Goal: Information Seeking & Learning: Learn about a topic

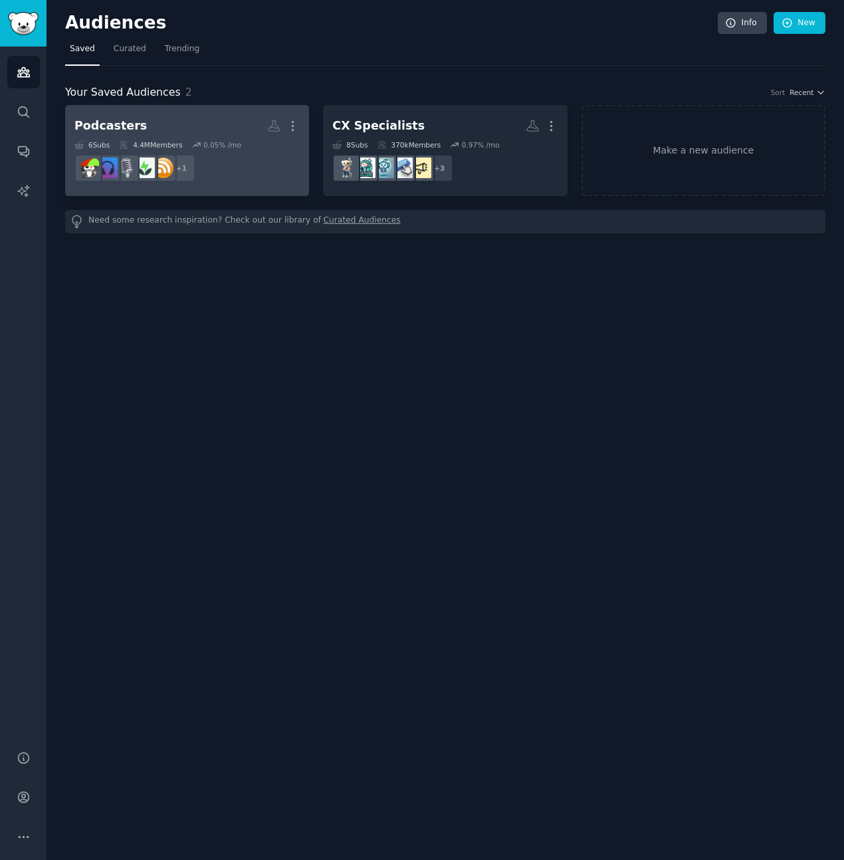
click at [113, 123] on div "Podcasters" at bounding box center [110, 126] width 72 height 17
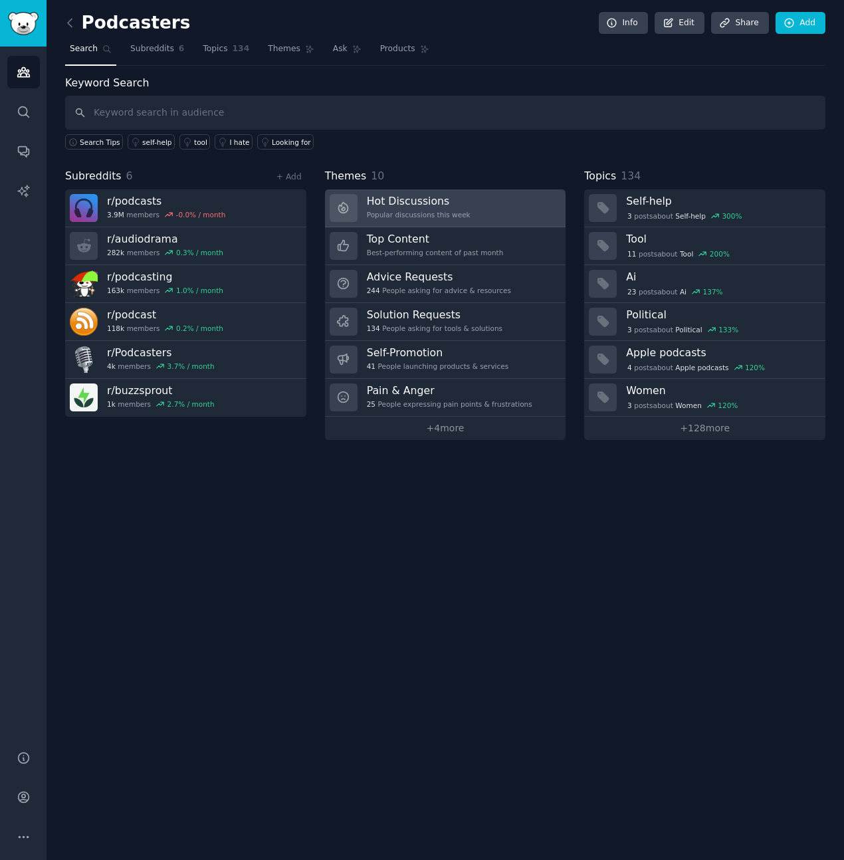
click at [452, 208] on div "Hot Discussions Popular discussions this week" at bounding box center [419, 208] width 104 height 28
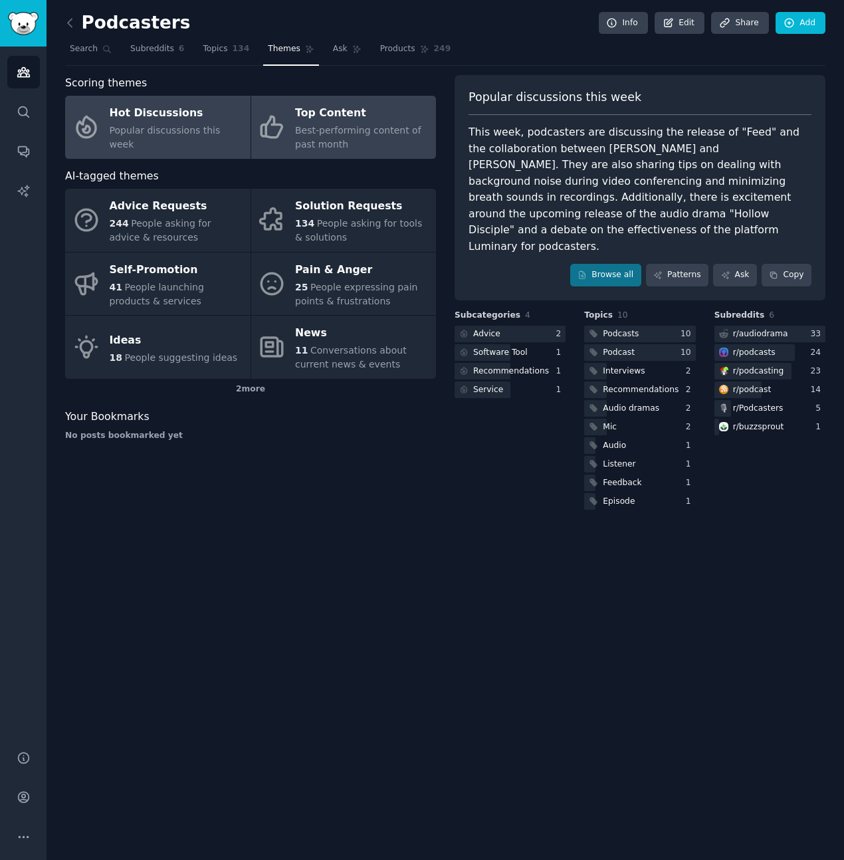
click at [350, 106] on div "Top Content" at bounding box center [362, 113] width 134 height 21
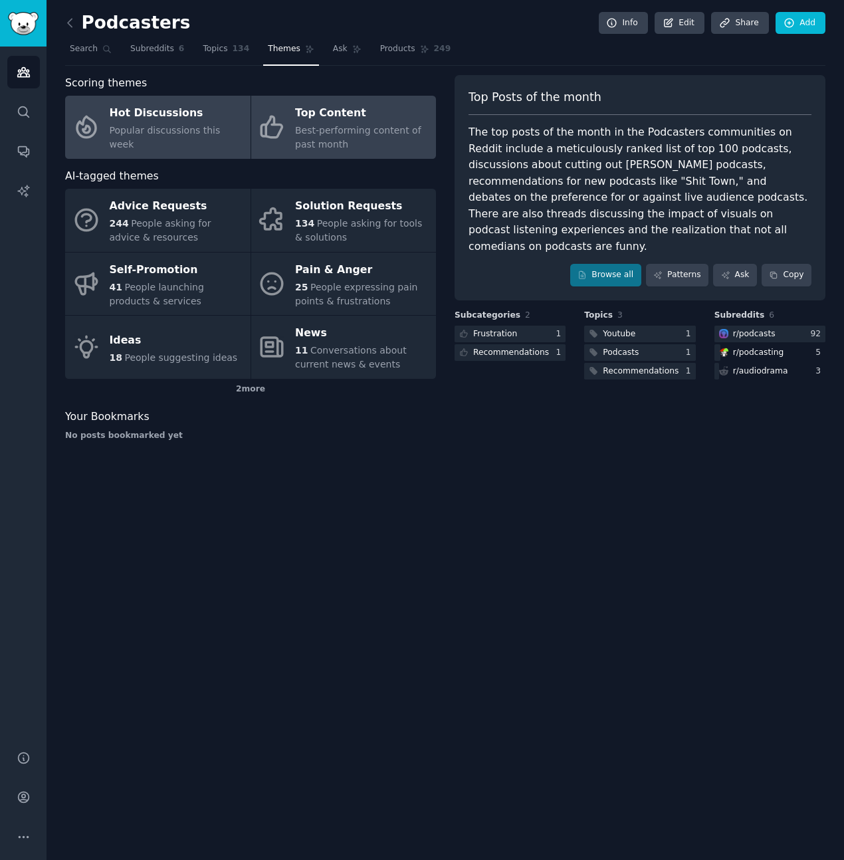
click at [205, 124] on div "Hot Discussions" at bounding box center [177, 113] width 134 height 21
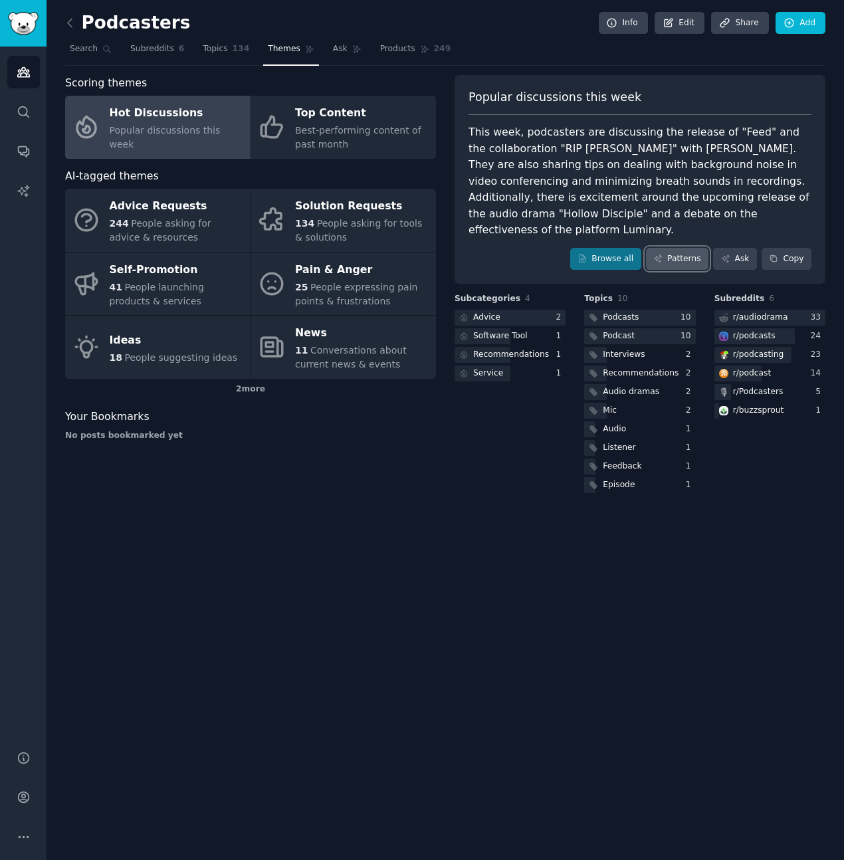
click at [685, 248] on link "Patterns" at bounding box center [677, 259] width 62 height 23
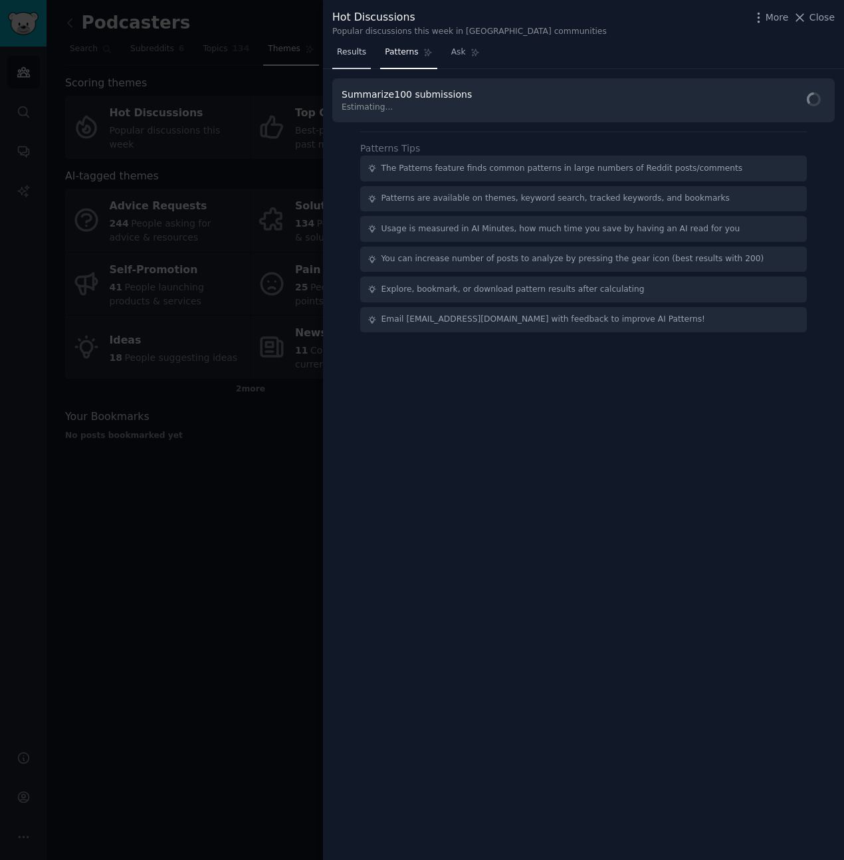
click at [354, 56] on span "Results" at bounding box center [351, 53] width 29 height 12
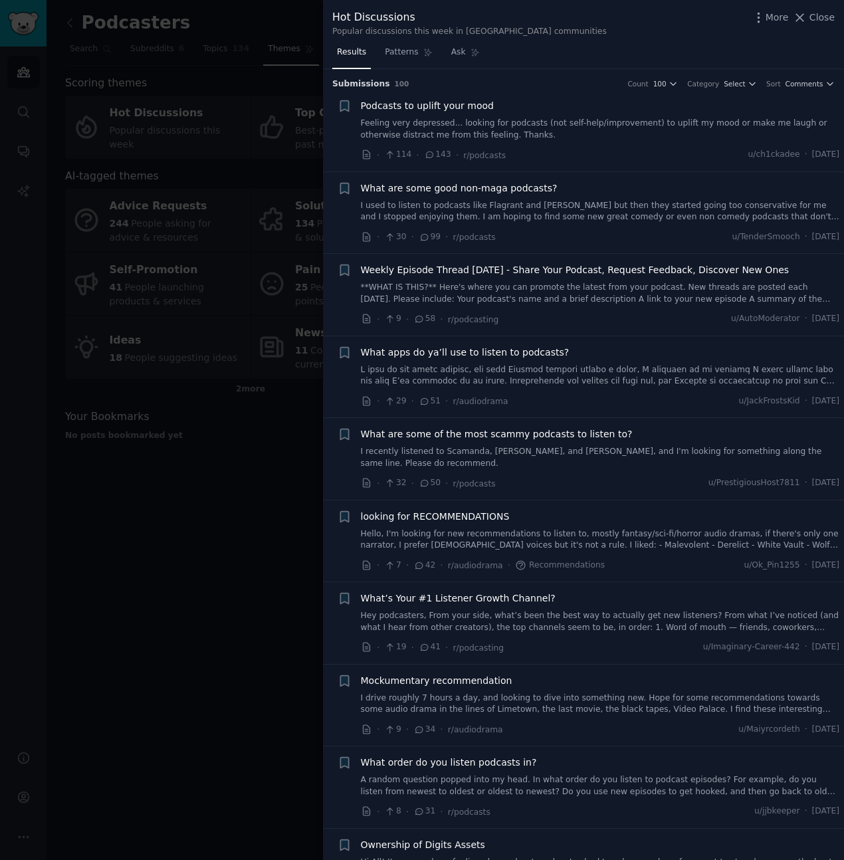
click at [210, 629] on div at bounding box center [422, 430] width 844 height 860
